Goal: Task Accomplishment & Management: Manage account settings

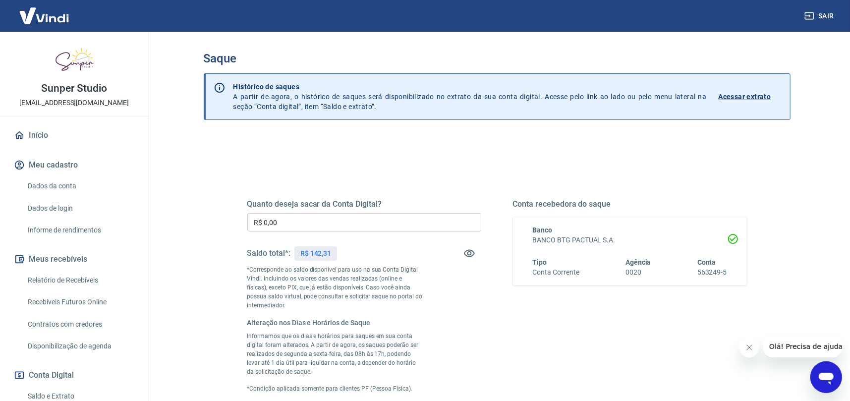
click at [285, 227] on input "R$ 0,00" at bounding box center [364, 222] width 234 height 18
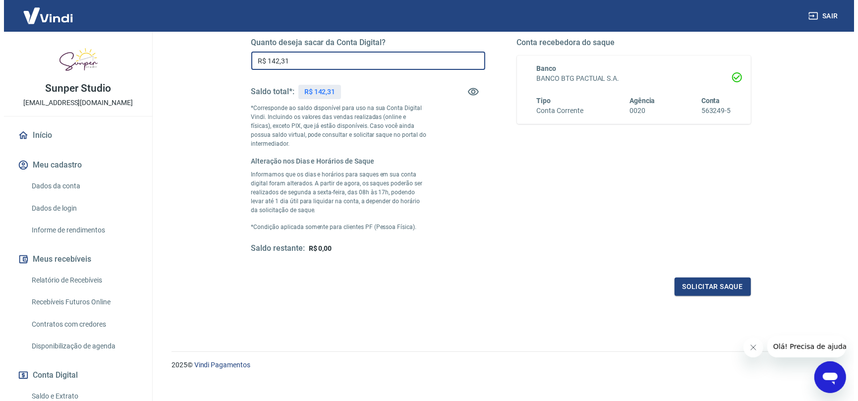
scroll to position [171, 0]
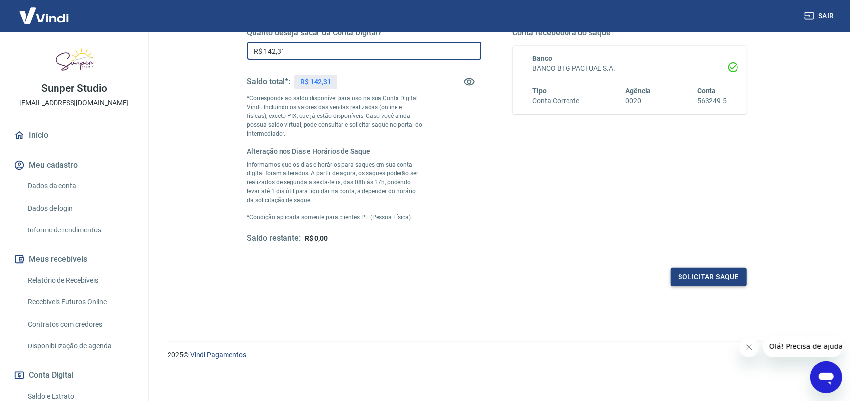
type input "R$ 142,31"
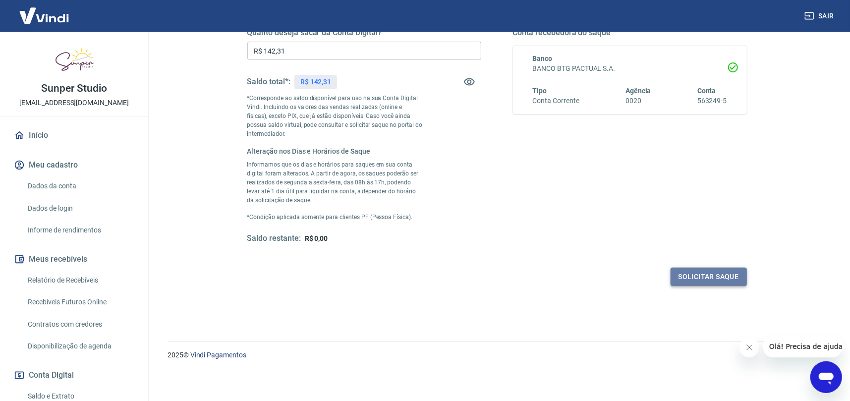
click at [733, 280] on button "Solicitar saque" at bounding box center [708, 277] width 76 height 18
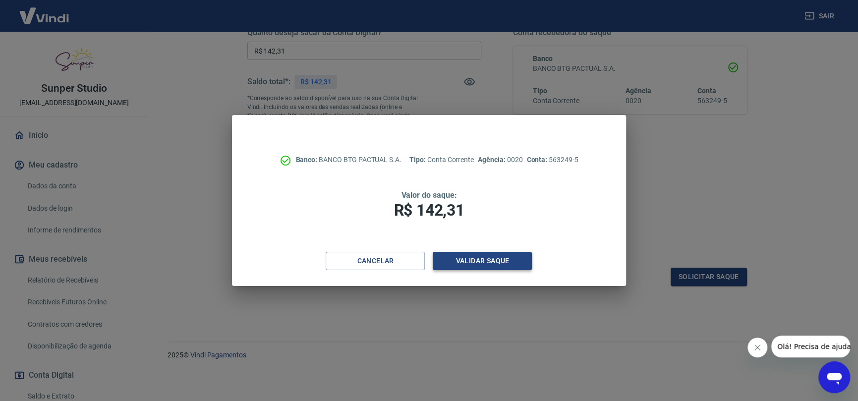
click at [508, 266] on button "Validar saque" at bounding box center [482, 261] width 99 height 18
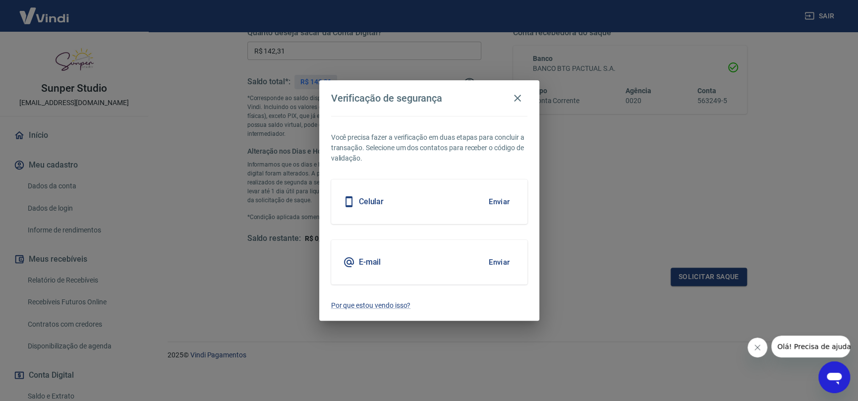
click at [499, 261] on button "Enviar" at bounding box center [499, 262] width 32 height 21
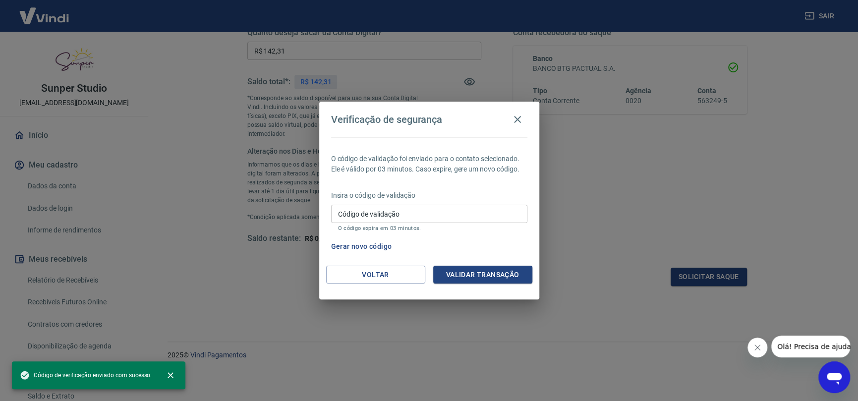
click at [495, 209] on input "Código de validação" at bounding box center [429, 214] width 196 height 18
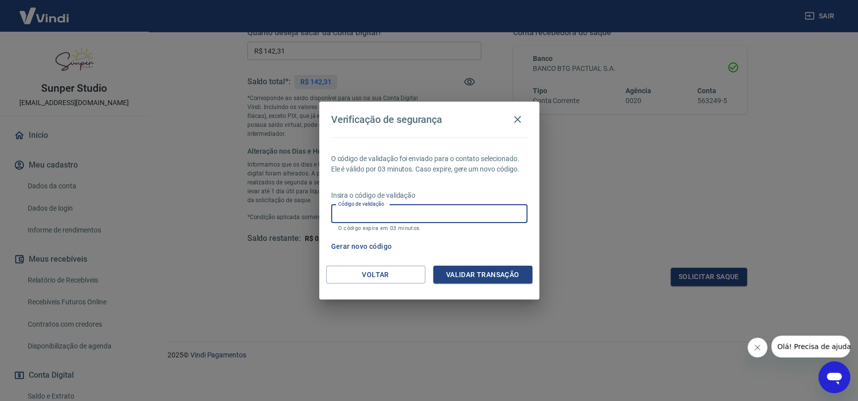
paste input "357096"
type input "357096"
click at [494, 264] on div "O código de validação foi enviado para o contato selecionado. Ele é válido por …" at bounding box center [429, 201] width 220 height 128
click at [495, 273] on button "Validar transação" at bounding box center [482, 275] width 99 height 18
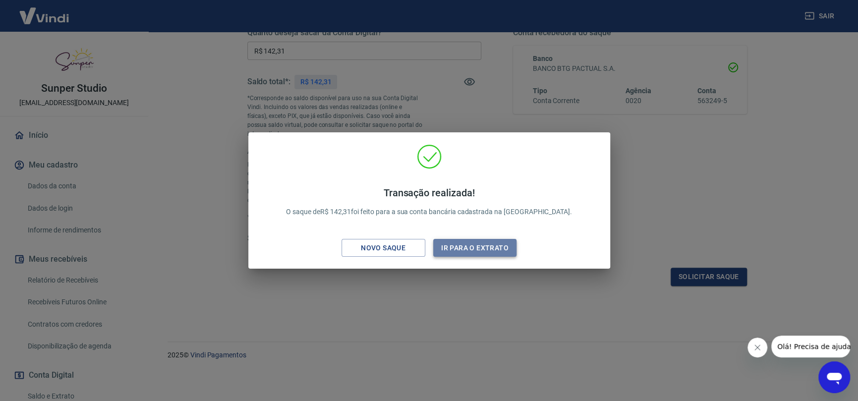
click at [479, 251] on button "Ir para o extrato" at bounding box center [475, 248] width 84 height 18
